Goal: Task Accomplishment & Management: Use online tool/utility

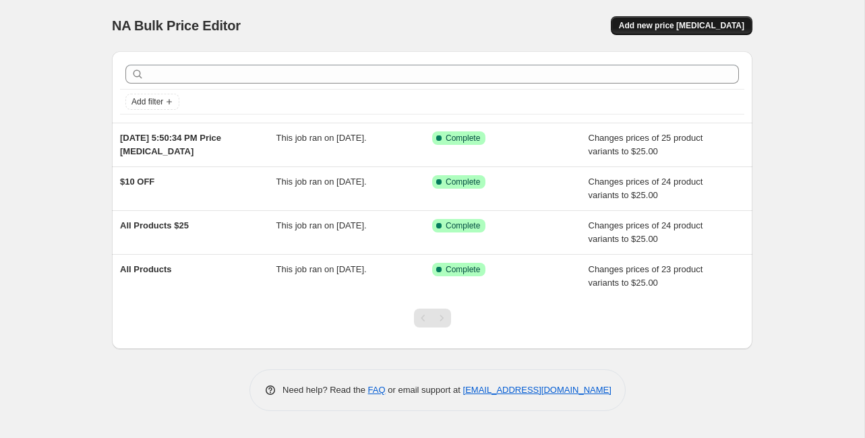
click at [630, 16] on button "Add new price [MEDICAL_DATA]" at bounding box center [682, 25] width 142 height 19
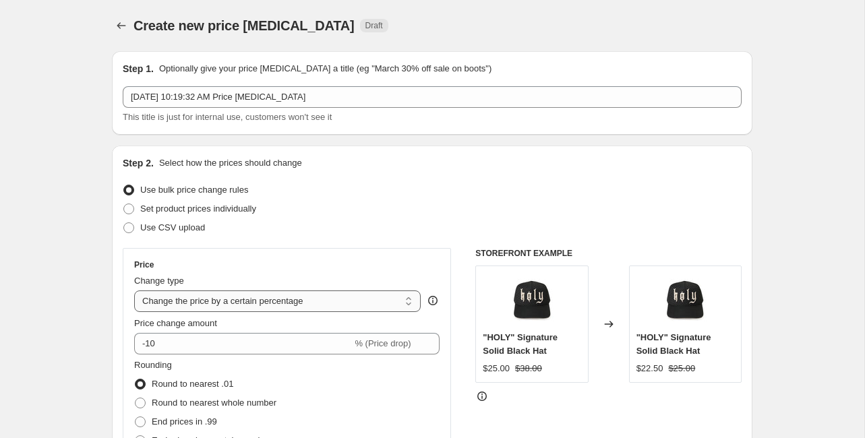
click at [258, 291] on select "Change the price to a certain amount Change the price by a certain amount Chang…" at bounding box center [277, 302] width 287 height 22
select select "to"
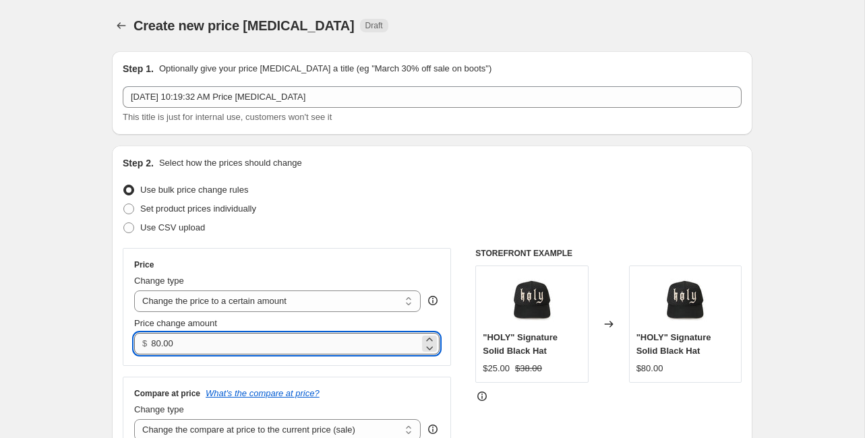
click at [246, 333] on input "80.00" at bounding box center [285, 344] width 268 height 22
type input "25.00"
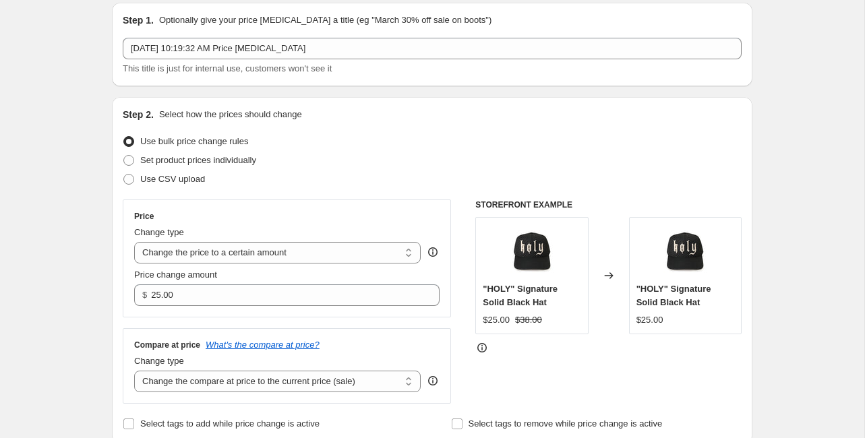
scroll to position [94, 0]
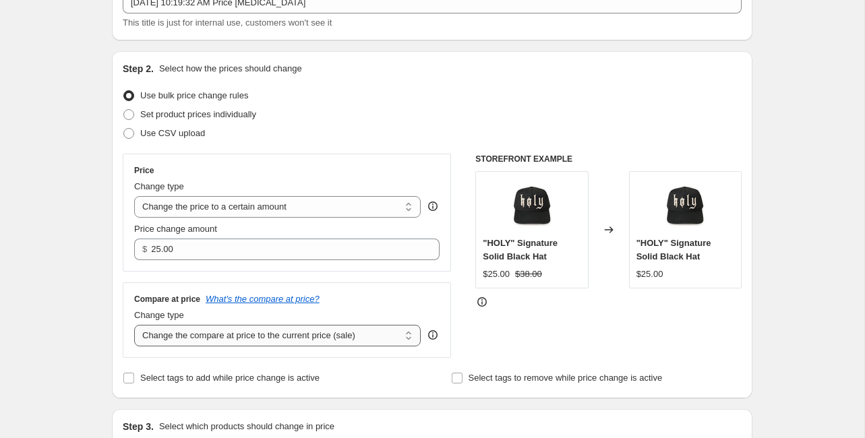
click at [309, 325] on select "Change the compare at price to the current price (sale) Change the compare at p…" at bounding box center [277, 336] width 287 height 22
select select "to"
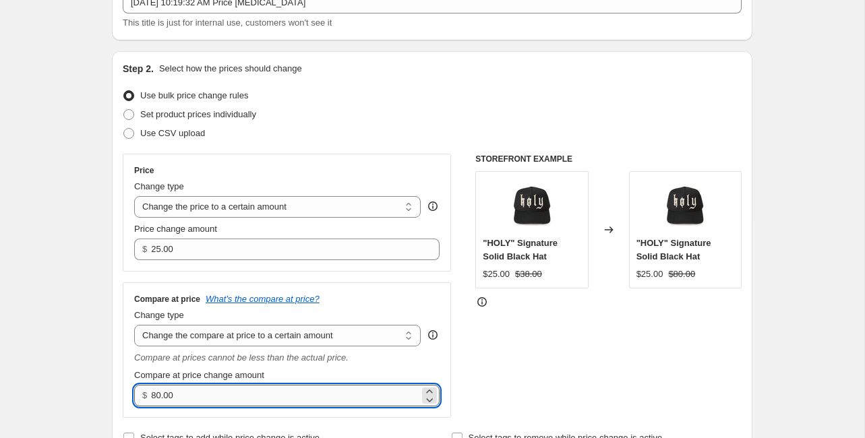
click at [239, 385] on input "80.00" at bounding box center [285, 396] width 268 height 22
type input "35.00"
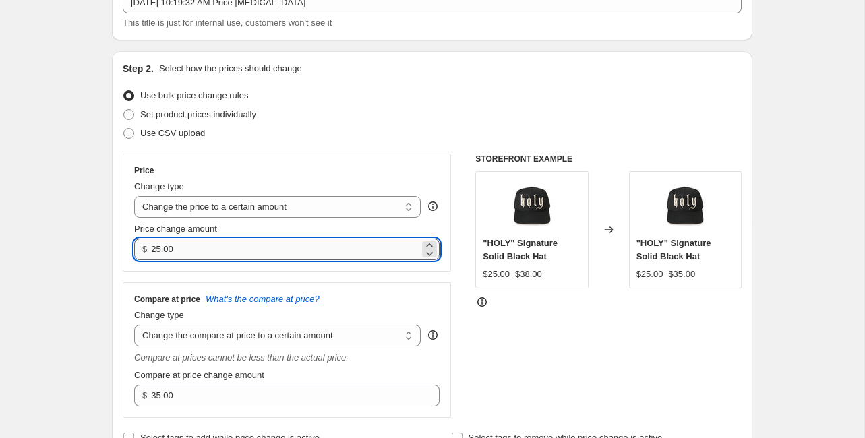
click at [262, 239] on input "25.00" at bounding box center [285, 250] width 268 height 22
type input "21.00"
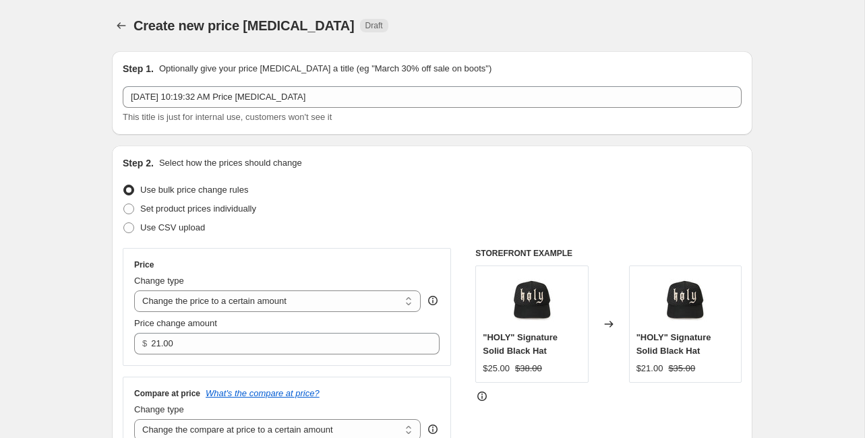
scroll to position [667, 0]
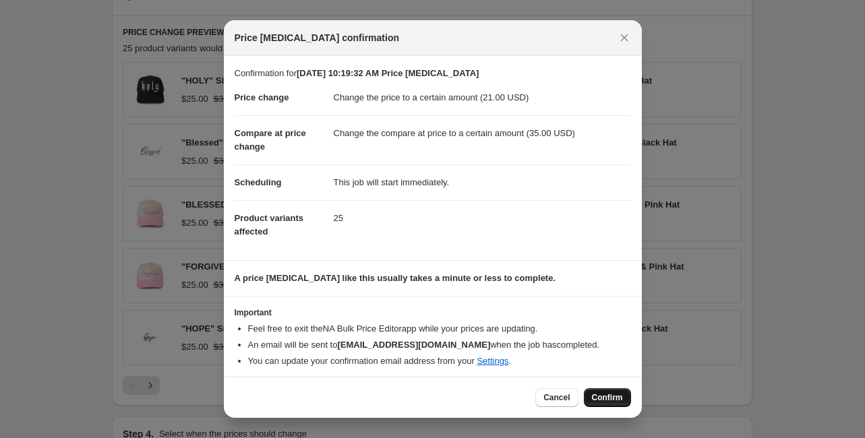
click at [592, 393] on span "Confirm" at bounding box center [607, 398] width 31 height 11
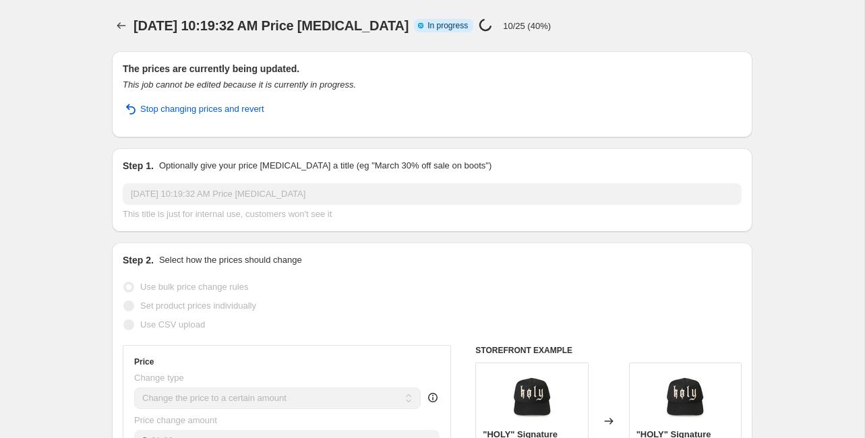
select select "to"
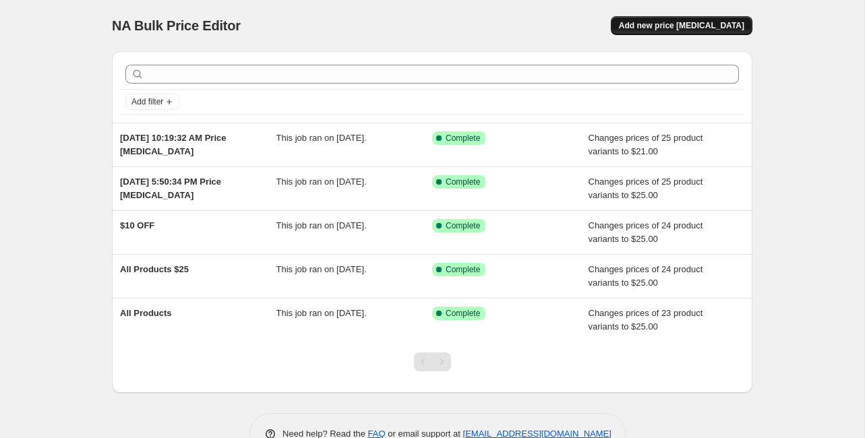
click at [611, 23] on button "Add new price change job" at bounding box center [682, 25] width 142 height 19
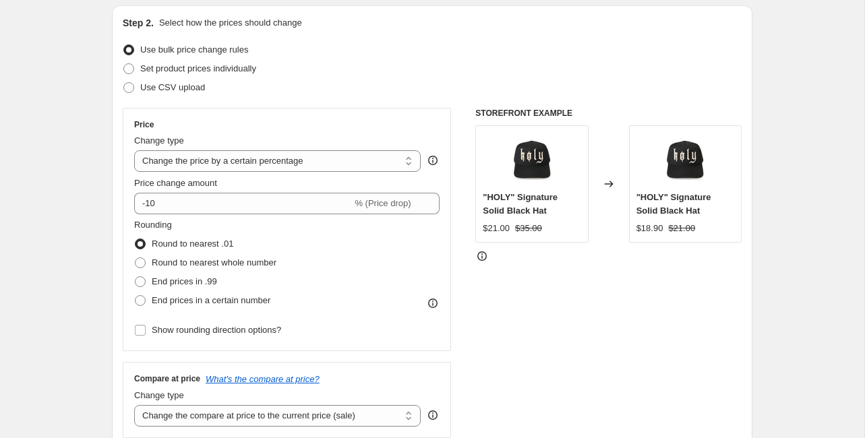
scroll to position [148, 0]
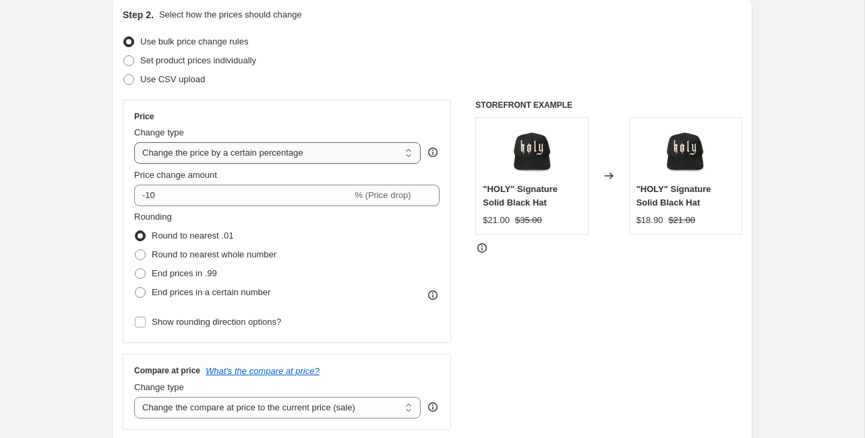
click at [343, 142] on select "Change the price to a certain amount Change the price by a certain amount Chang…" at bounding box center [277, 153] width 287 height 22
select select "to"
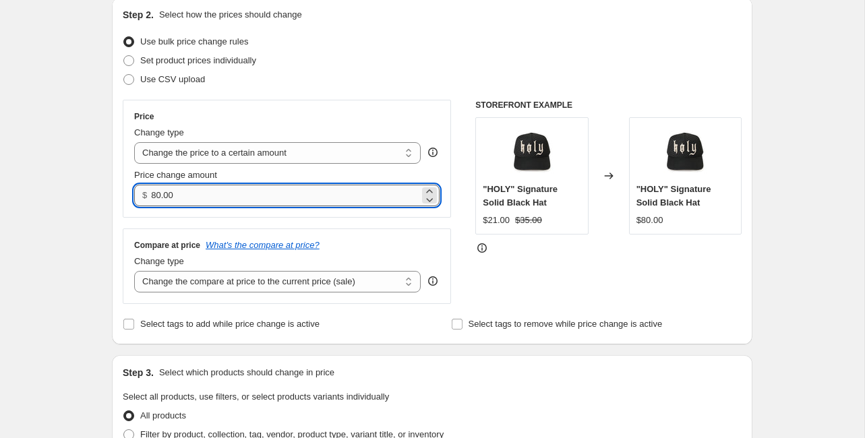
click at [257, 185] on input "80.00" at bounding box center [285, 196] width 268 height 22
type input "24.00"
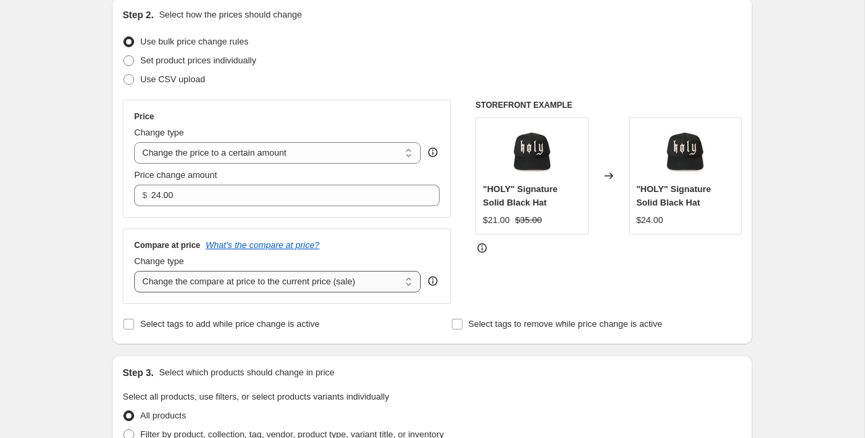
click at [304, 271] on select "Change the compare at price to the current price (sale) Change the compare at p…" at bounding box center [277, 282] width 287 height 22
select select "to"
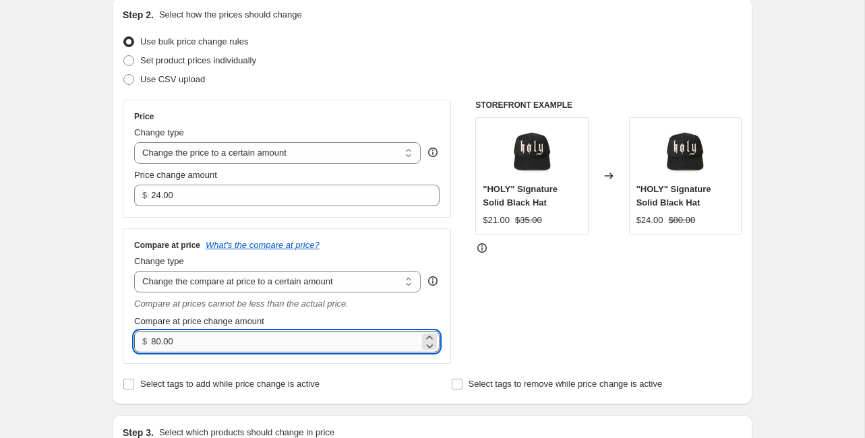
click at [248, 331] on input "80.00" at bounding box center [285, 342] width 268 height 22
click at [249, 331] on input "80.00" at bounding box center [285, 342] width 268 height 22
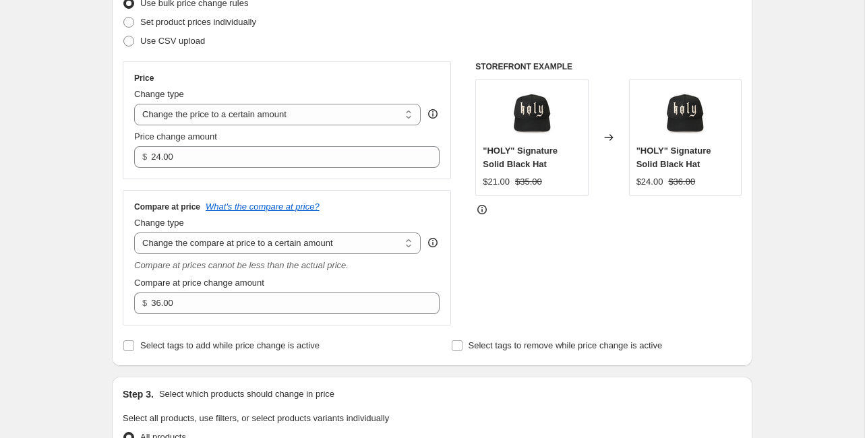
scroll to position [200, 0]
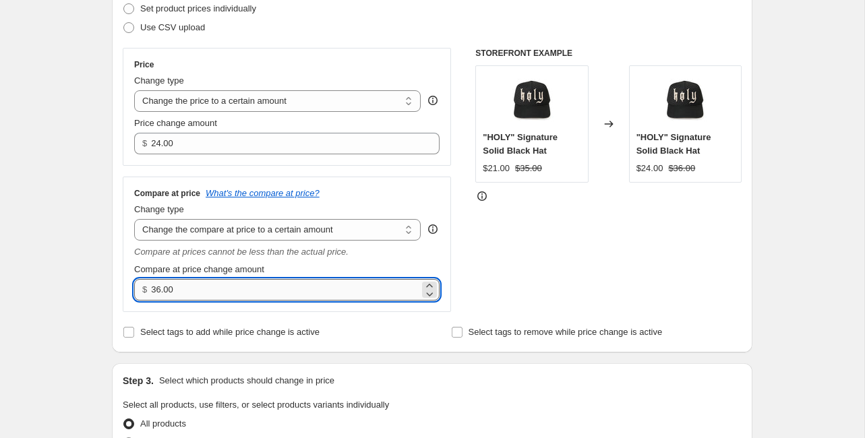
click at [257, 279] on input "36.00" at bounding box center [285, 290] width 268 height 22
click at [258, 279] on input "36.00" at bounding box center [285, 290] width 268 height 22
type input "35.00"
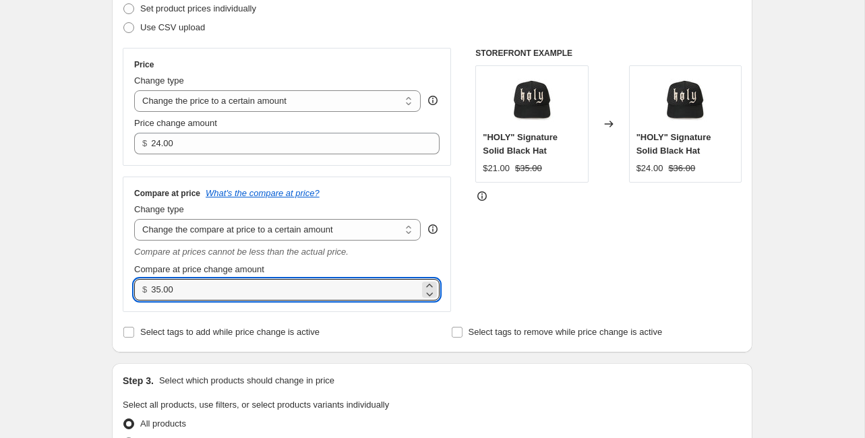
click at [161, 181] on div "Create new price change job. This page is ready Create new price change job Dra…" at bounding box center [432, 441] width 865 height 1282
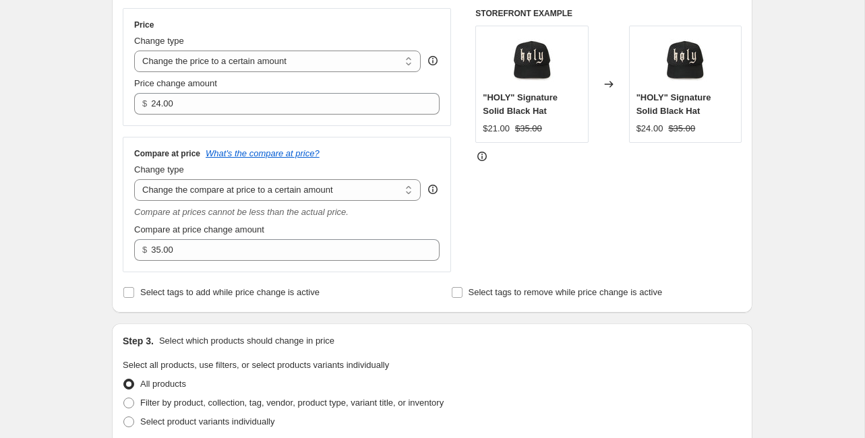
scroll to position [0, 0]
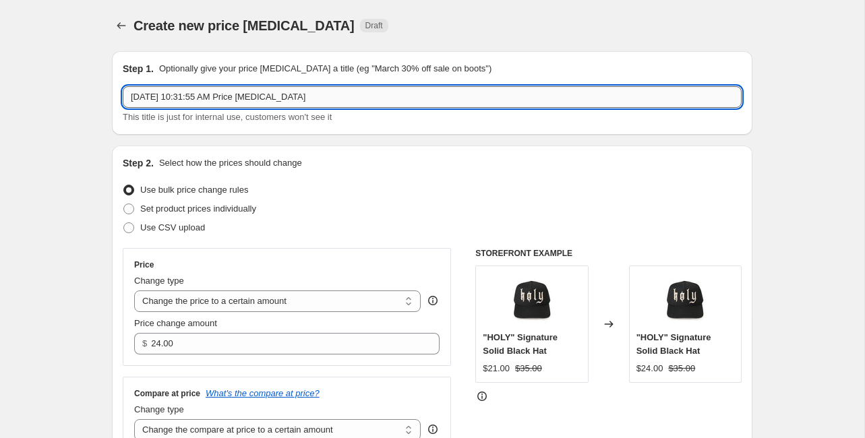
click at [277, 86] on input "Aug 12, 2025, 10:31:55 AM Price change job" at bounding box center [432, 97] width 619 height 22
type input "$24 Site Wide"
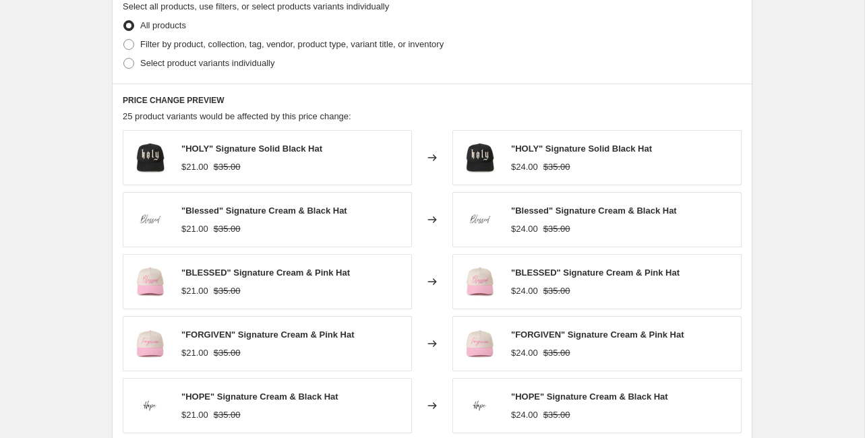
scroll to position [667, 0]
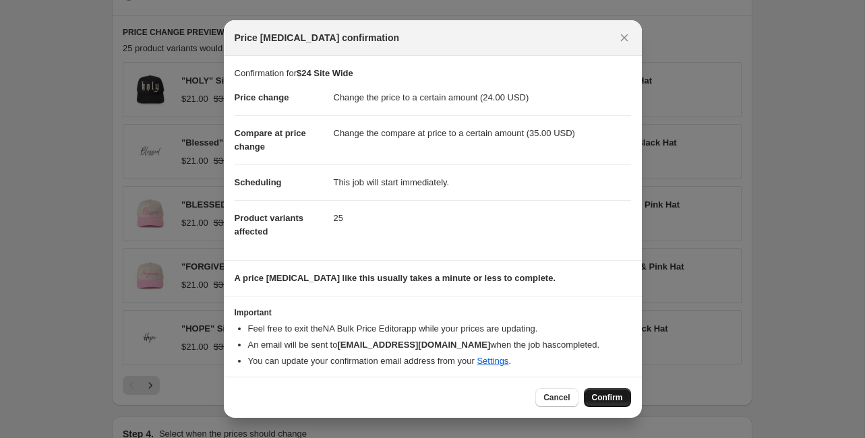
click at [584, 388] on button "Confirm" at bounding box center [607, 397] width 47 height 19
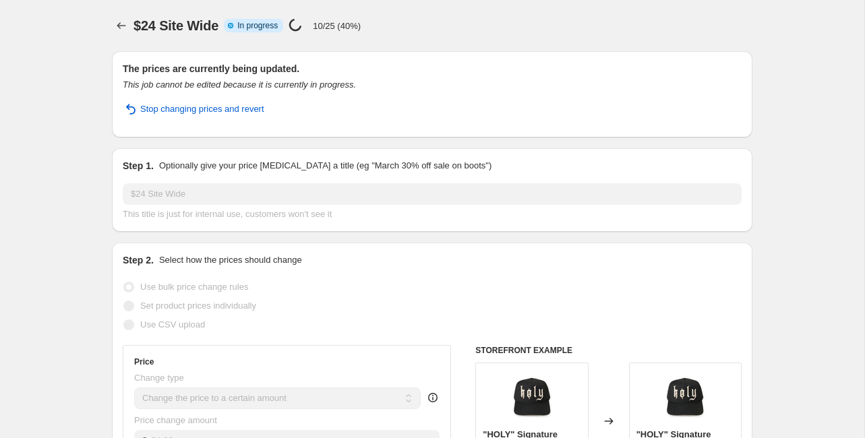
select select "to"
